Goal: Navigation & Orientation: Understand site structure

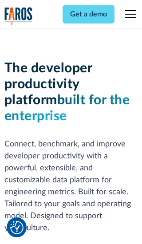
scroll to position [134, 0]
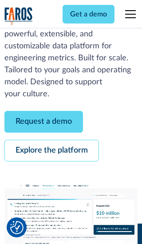
click at [44, 122] on link "Request a demo" at bounding box center [43, 122] width 79 height 22
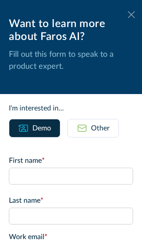
click at [131, 15] on icon at bounding box center [131, 14] width 7 height 7
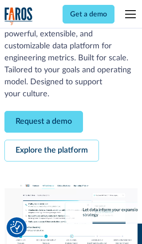
scroll to position [163, 0]
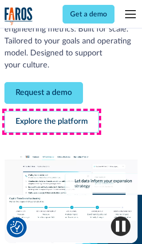
click at [51, 122] on link "Explore the platform" at bounding box center [51, 122] width 95 height 22
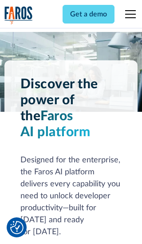
scroll to position [6671, 0]
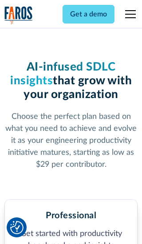
scroll to position [1379, 0]
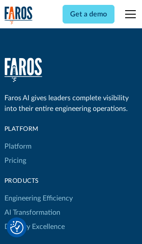
click at [17, 139] on link "Platform" at bounding box center [17, 146] width 27 height 14
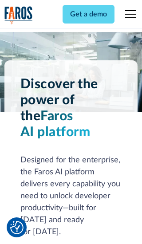
scroll to position [6956, 0]
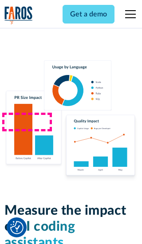
scroll to position [5491, 0]
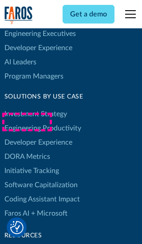
click at [27, 150] on link "DORA Metrics" at bounding box center [27, 157] width 46 height 14
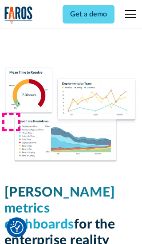
scroll to position [3890, 0]
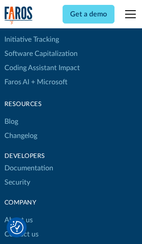
scroll to position [4026, 0]
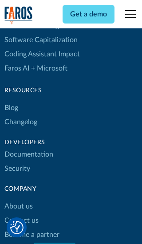
click at [20, 122] on link "Changelog" at bounding box center [20, 122] width 33 height 14
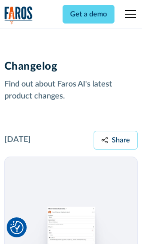
scroll to position [10726, 0]
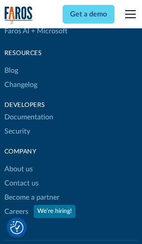
click at [18, 162] on link "About us" at bounding box center [18, 169] width 28 height 14
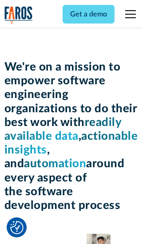
scroll to position [3065, 0]
